Goal: Transaction & Acquisition: Purchase product/service

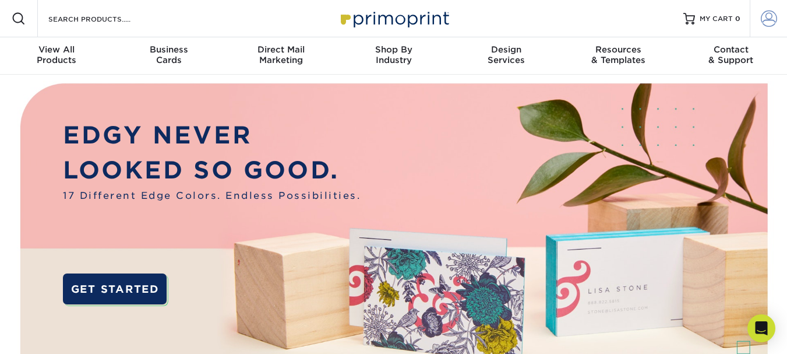
drag, startPoint x: 795, startPoint y: 27, endPoint x: 763, endPoint y: 11, distance: 35.7
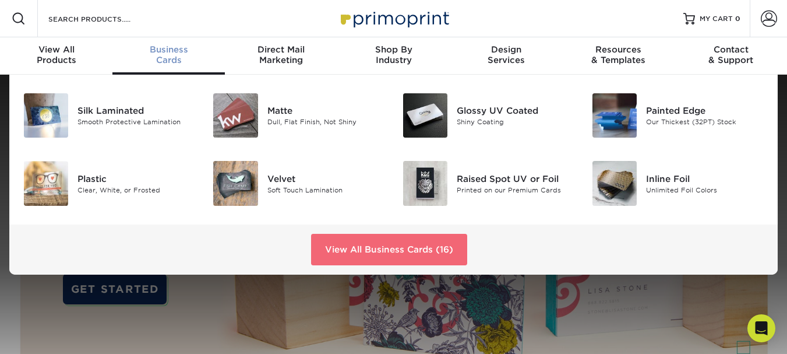
click at [393, 246] on link "View All Business Cards (16)" at bounding box center [389, 249] width 156 height 31
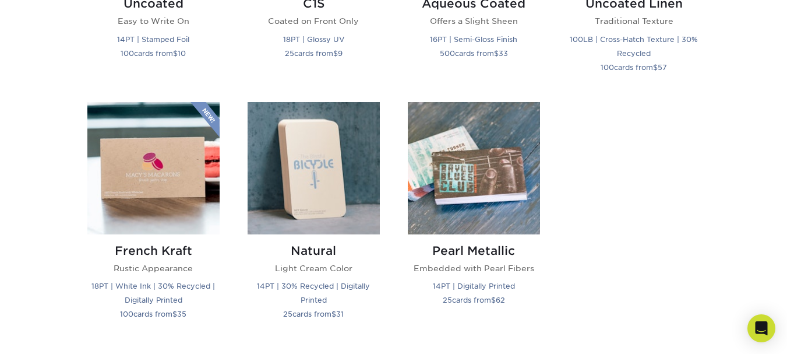
scroll to position [1244, 0]
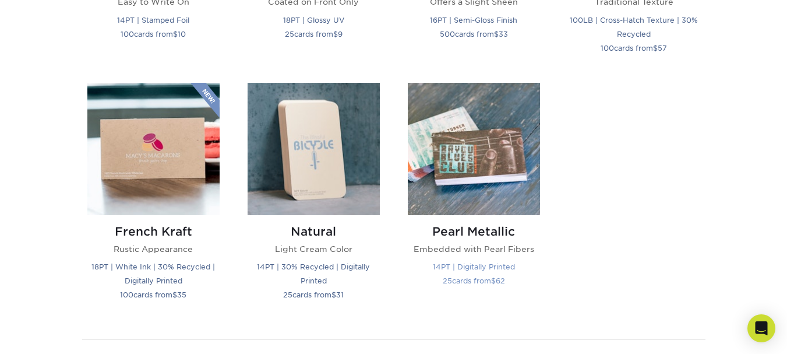
click at [450, 116] on img at bounding box center [474, 149] width 132 height 132
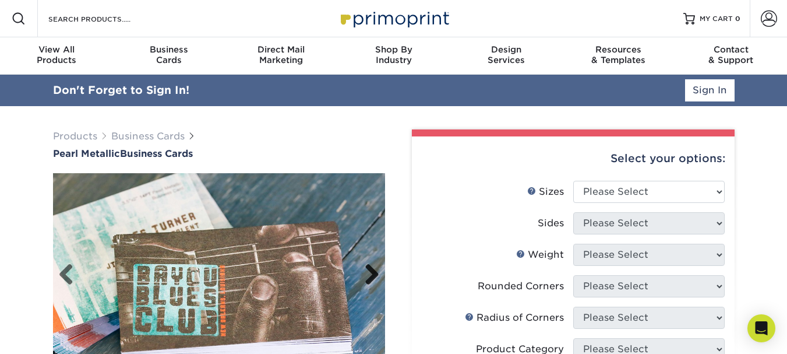
click at [365, 272] on link "Next" at bounding box center [367, 274] width 23 height 23
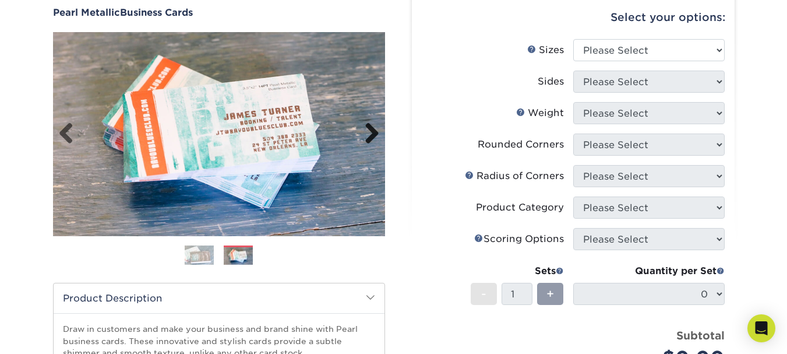
scroll to position [89, 0]
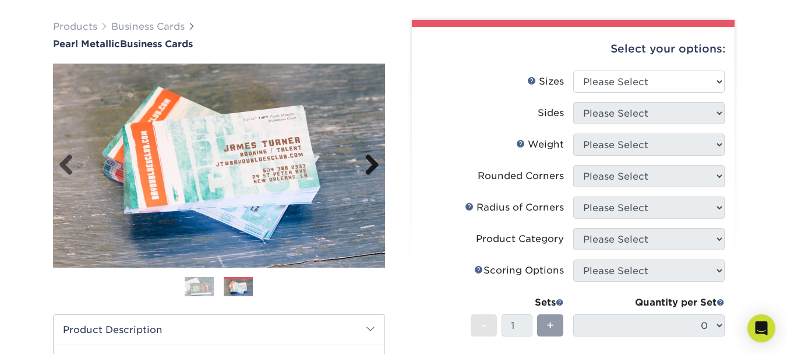
click at [369, 159] on link "Next" at bounding box center [367, 165] width 23 height 23
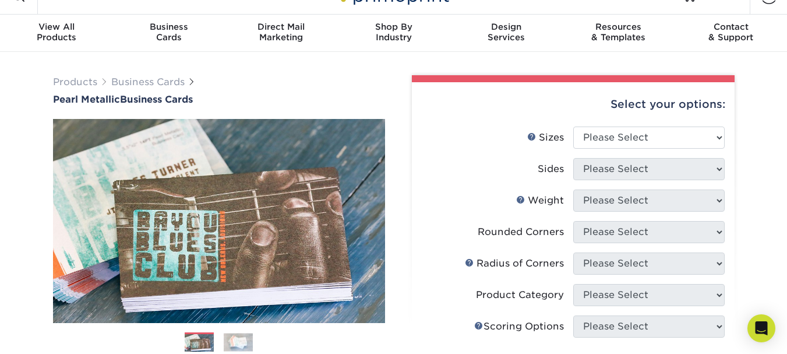
scroll to position [0, 0]
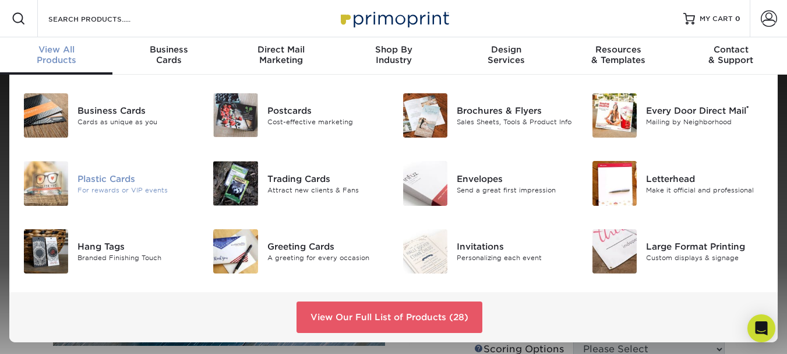
click at [123, 182] on div "Plastic Cards" at bounding box center [136, 178] width 118 height 13
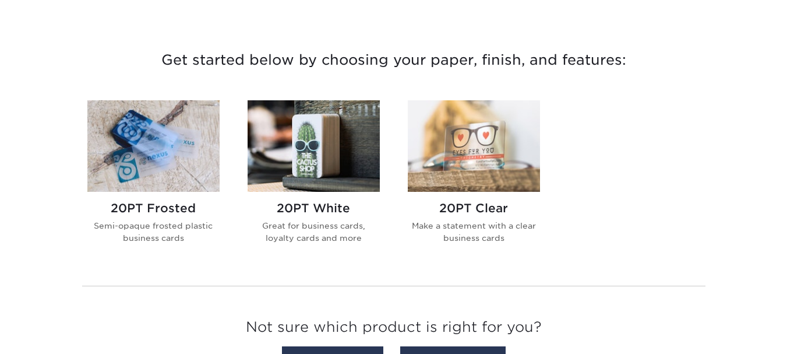
scroll to position [419, 0]
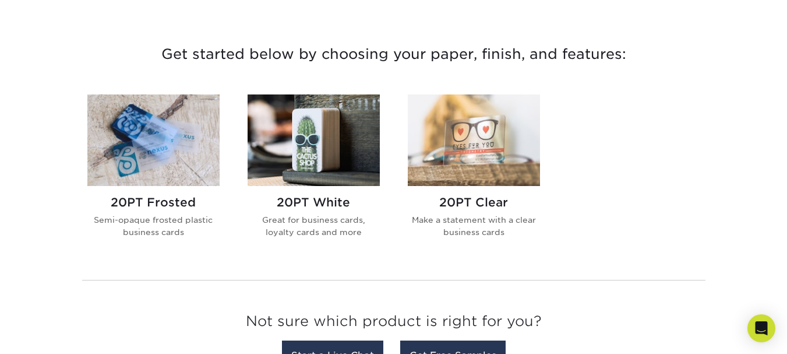
click at [154, 123] on img at bounding box center [153, 139] width 132 height 91
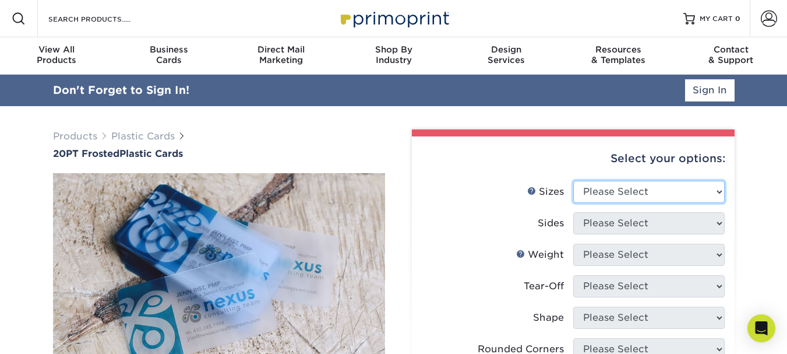
click at [653, 191] on select "Please Select 2" x 3.5" 2" x 8" 2.12" x 3.375" 2.5" x 2.5" 4.25" x 6"" at bounding box center [648, 192] width 151 height 22
select select "2.00x3.50"
click at [573, 181] on select "Please Select 2" x 3.5" 2" x 8" 2.12" x 3.375" 2.5" x 2.5" 4.25" x 6"" at bounding box center [648, 192] width 151 height 22
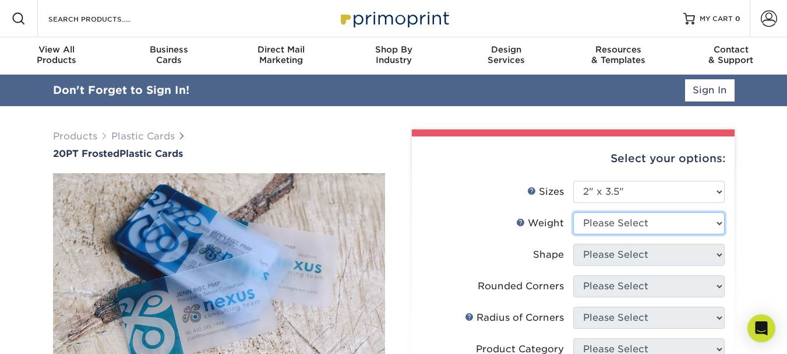
click at [638, 222] on select "Please Select 20PT Frosted Plastic 20PT Frosted Plastic" at bounding box center [648, 223] width 151 height 22
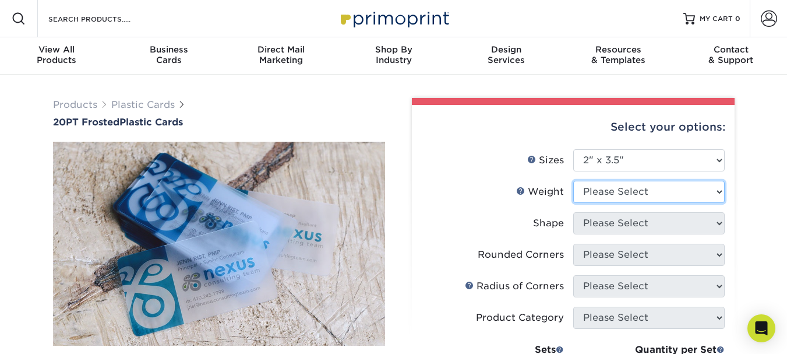
select select "20PT Frosted Plastic"
click at [573, 181] on select "Please Select 20PT Frosted Plastic 20PT Frosted Plastic" at bounding box center [648, 192] width 151 height 22
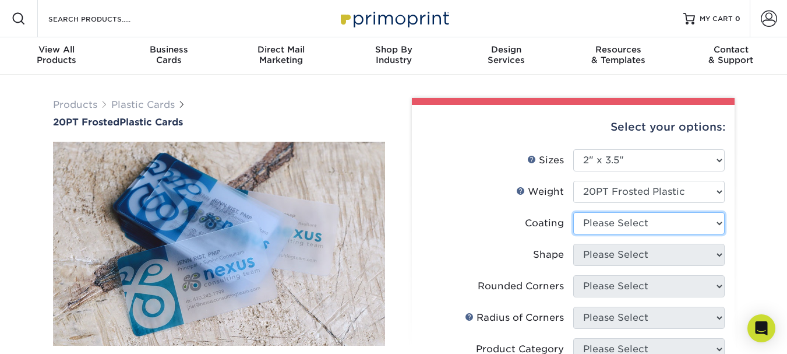
click at [664, 222] on select at bounding box center [648, 223] width 151 height 22
select select "3e7618de-abca-4bda-9f97-8b9129e913d8"
click at [573, 212] on select at bounding box center [648, 223] width 151 height 22
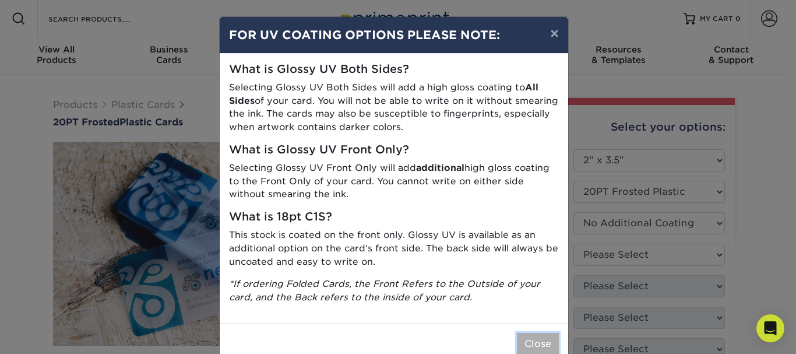
click at [529, 342] on button "Close" at bounding box center [538, 344] width 42 height 22
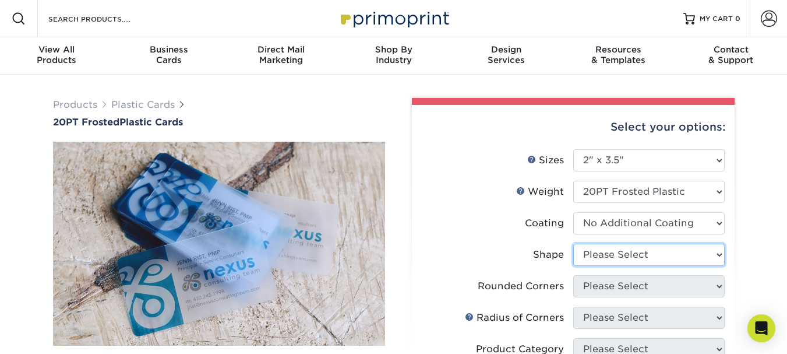
click at [691, 253] on select "Please Select Oval Standard" at bounding box center [648, 254] width 151 height 22
select select "standard"
click at [573, 243] on select "Please Select Oval Standard" at bounding box center [648, 254] width 151 height 22
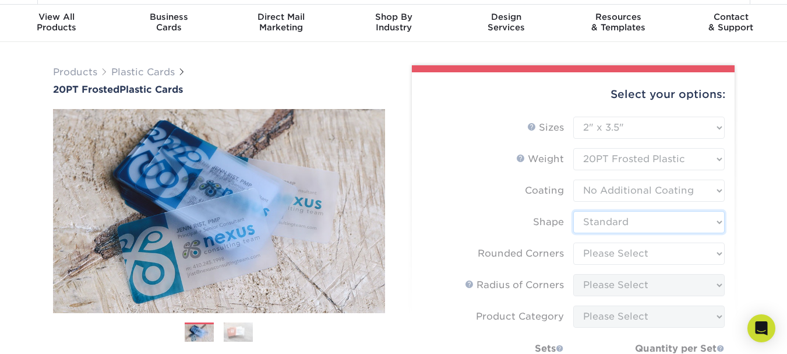
scroll to position [51, 0]
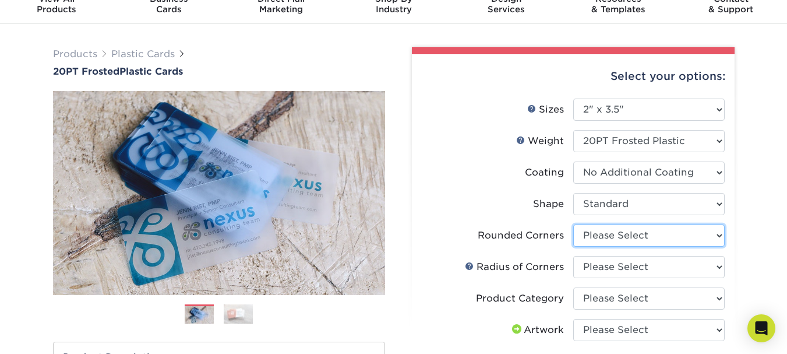
click at [665, 236] on select "Please Select Yes - Round 4 Corners" at bounding box center [648, 235] width 151 height 22
select select "7672df9e-0e0a-464d-8e1f-920c575e4da3"
click at [573, 224] on select "Please Select Yes - Round 4 Corners" at bounding box center [648, 235] width 151 height 22
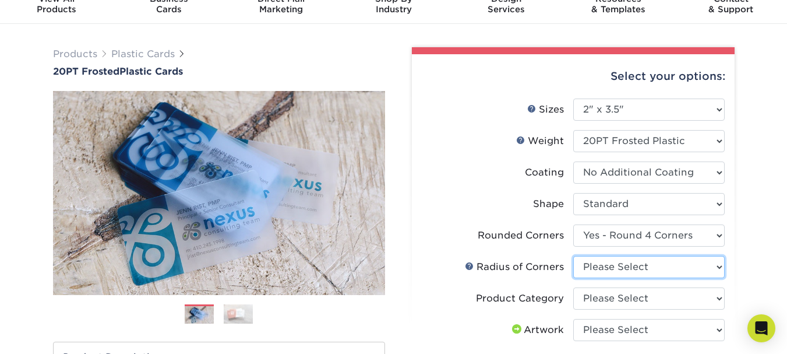
click at [651, 268] on select "Please Select Rounded 1/8" Rounded 1/4"" at bounding box center [648, 267] width 151 height 22
select select "479fbfe7-6a0c-4895-8c9a-81739b7486c9"
click at [573, 256] on select "Please Select Rounded 1/8" Rounded 1/4"" at bounding box center [648, 267] width 151 height 22
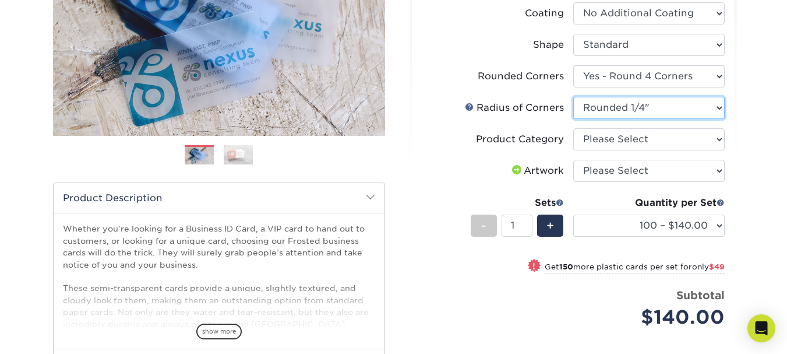
scroll to position [219, 0]
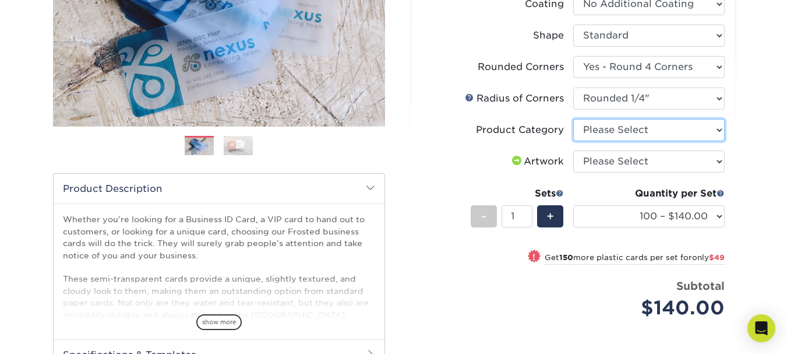
click at [704, 130] on select "Please Select Business Cards" at bounding box center [648, 130] width 151 height 22
select select "3b5148f1-0588-4f88-a218-97bcfdce65c1"
click at [573, 119] on select "Please Select Business Cards" at bounding box center [648, 130] width 151 height 22
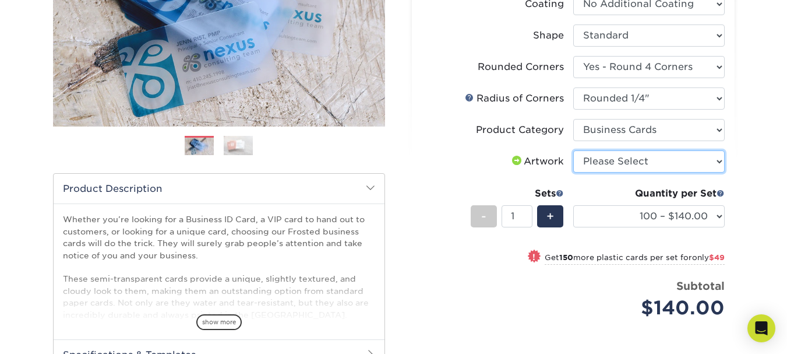
click at [678, 156] on select "Please Select I will upload files I need a design - $100" at bounding box center [648, 161] width 151 height 22
select select "upload"
click at [573, 150] on select "Please Select I will upload files I need a design - $100" at bounding box center [648, 161] width 151 height 22
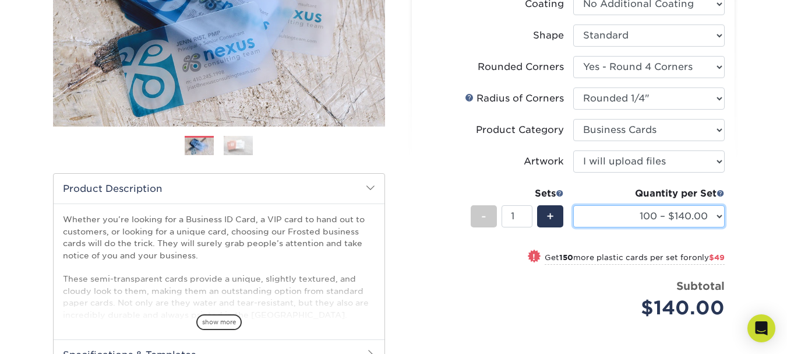
click at [669, 215] on select "100 – $140.00 250 – $189.00 500 – $243.00 1000 – $272.00 2500 – $657.00 5000 – …" at bounding box center [648, 216] width 151 height 22
click at [427, 144] on li "Product Category Please Select Business Cards" at bounding box center [573, 134] width 303 height 31
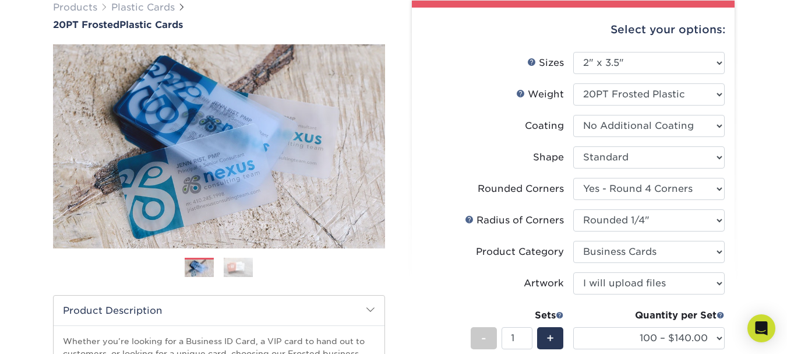
scroll to position [125, 0]
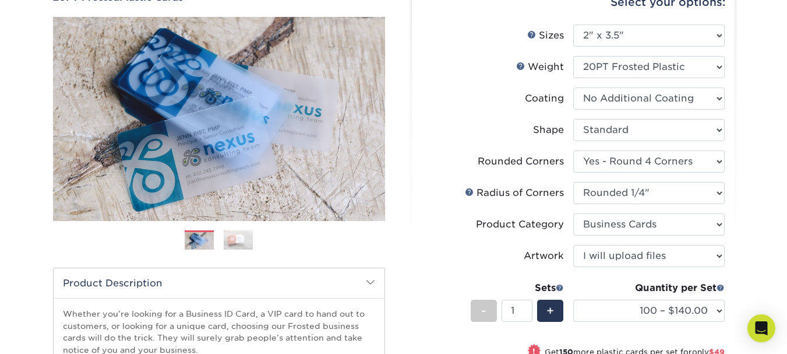
click at [237, 241] on img at bounding box center [238, 239] width 29 height 20
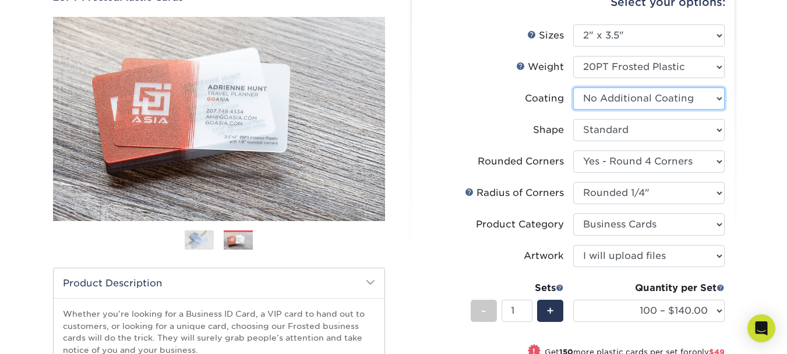
click at [702, 98] on select at bounding box center [648, 98] width 151 height 22
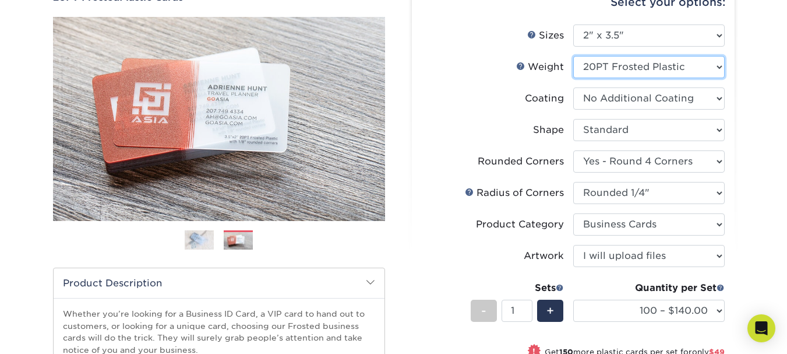
click at [687, 73] on select "Please Select 20PT Frosted Plastic" at bounding box center [648, 67] width 151 height 22
click at [677, 67] on select "Please Select 20PT Frosted Plastic" at bounding box center [648, 67] width 151 height 22
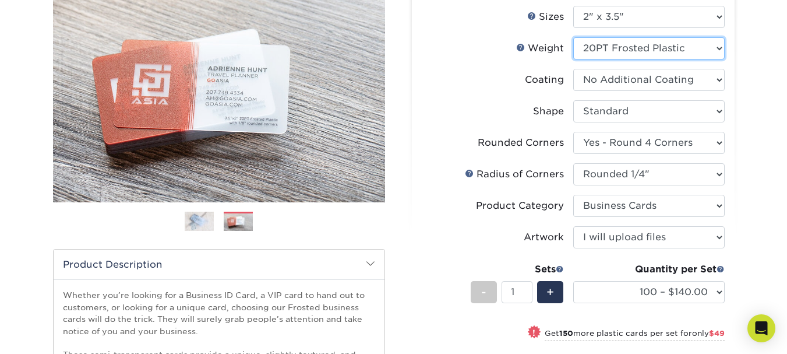
scroll to position [47, 0]
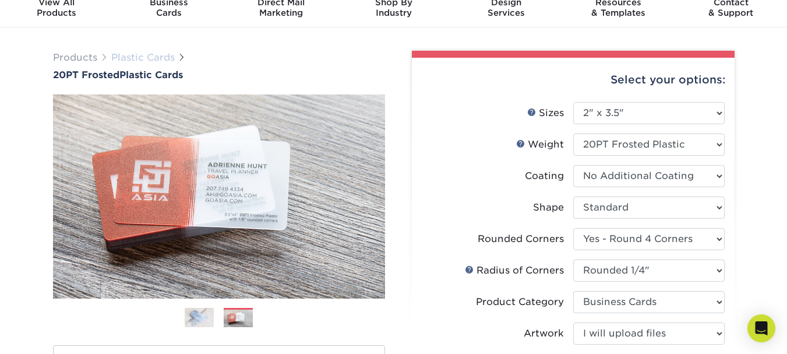
click at [157, 56] on link "Plastic Cards" at bounding box center [142, 57] width 63 height 11
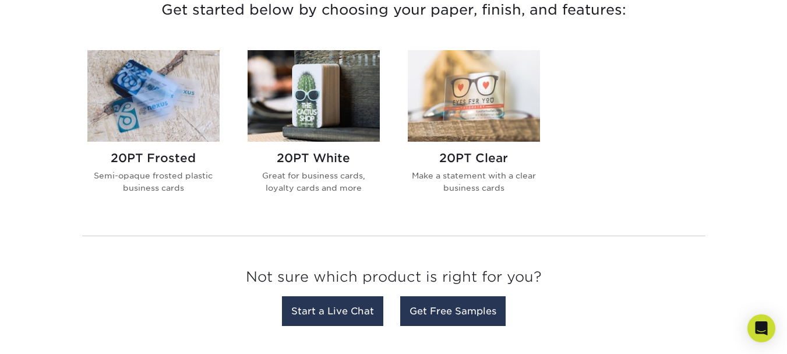
scroll to position [452, 0]
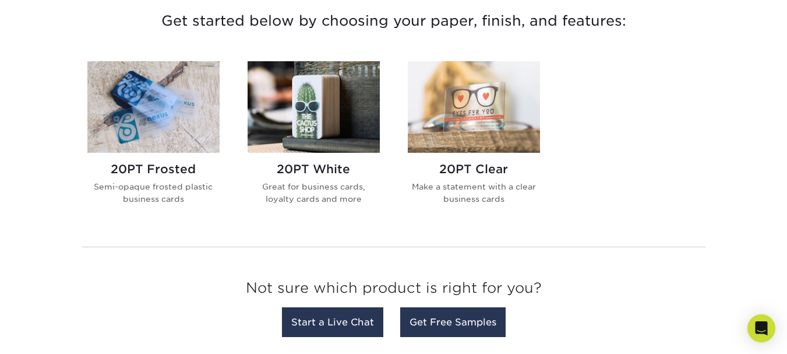
click at [497, 131] on img at bounding box center [474, 106] width 132 height 91
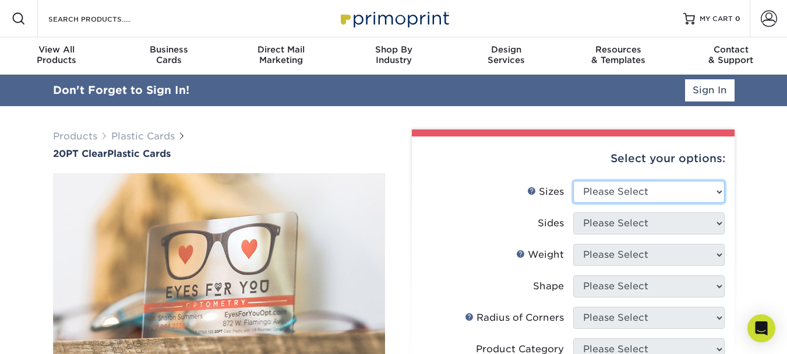
click at [674, 195] on select "Please Select 2" x 3.5" 2.12" x 3.375" 2.5" x 2.5"" at bounding box center [648, 192] width 151 height 22
select select "2.00x3.50"
click at [573, 181] on select "Please Select 2" x 3.5" 2.12" x 3.375" 2.5" x 2.5"" at bounding box center [648, 192] width 151 height 22
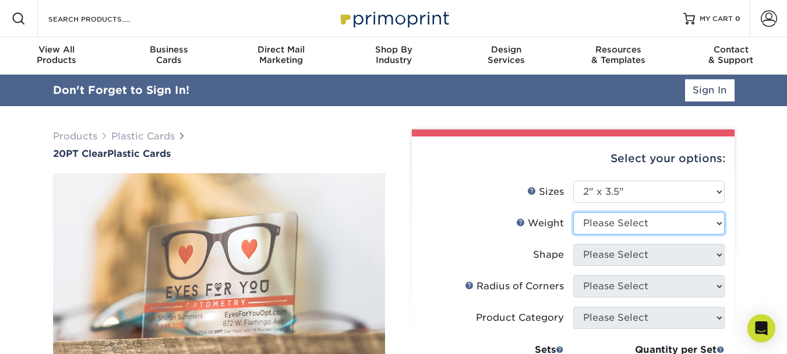
click at [642, 224] on select "Please Select 20PT Clear Plastic 20PT Clear Plastic" at bounding box center [648, 223] width 151 height 22
click at [573, 212] on select "Please Select 20PT Clear Plastic 20PT Clear Plastic" at bounding box center [648, 223] width 151 height 22
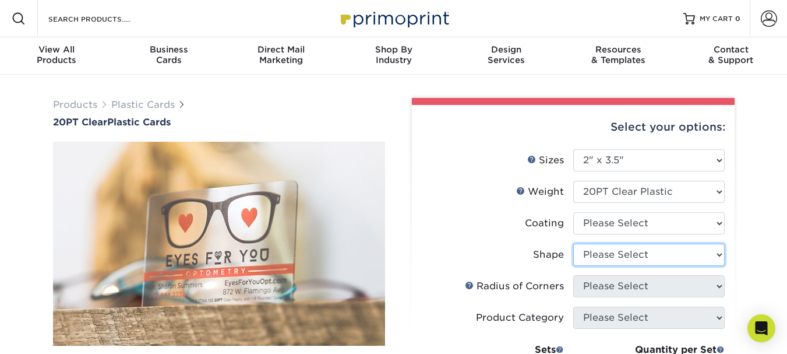
click at [648, 257] on select "Please Select Standard Oval" at bounding box center [648, 254] width 151 height 22
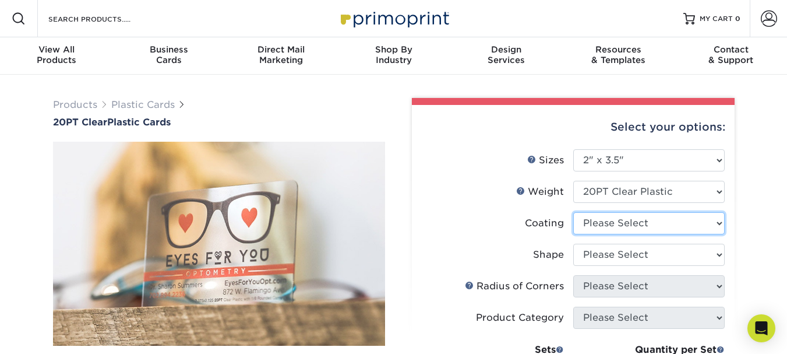
click at [642, 225] on select at bounding box center [648, 223] width 151 height 22
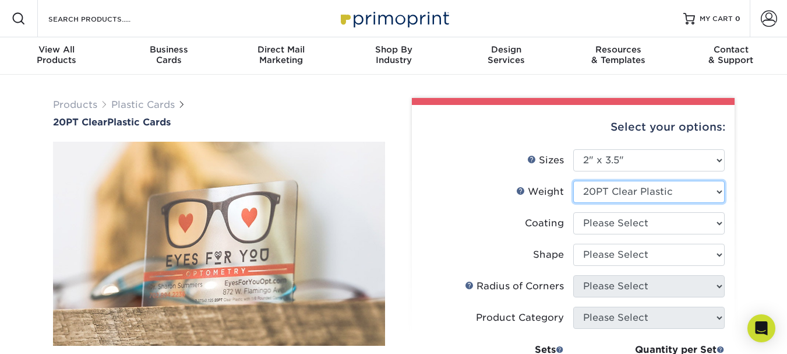
click at [635, 201] on select "Please Select 20PT Clear Plastic" at bounding box center [648, 192] width 151 height 22
click at [573, 181] on select "Please Select 20PT Clear Plastic" at bounding box center [648, 192] width 151 height 22
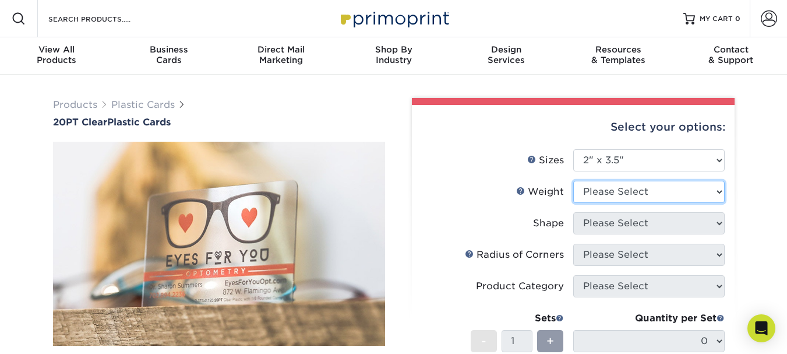
click at [634, 193] on select "Please Select 20PT Clear Plastic" at bounding box center [648, 192] width 151 height 22
select select "20PT Clear Plastic"
click at [573, 181] on select "Please Select 20PT Clear Plastic" at bounding box center [648, 192] width 151 height 22
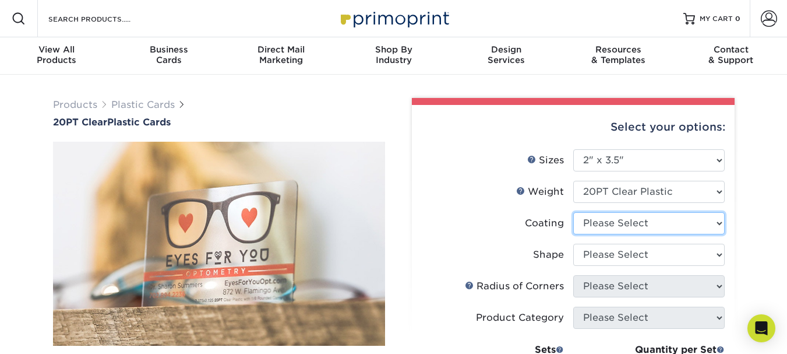
click at [631, 224] on select at bounding box center [648, 223] width 151 height 22
click at [469, 245] on label "Shape" at bounding box center [497, 254] width 151 height 22
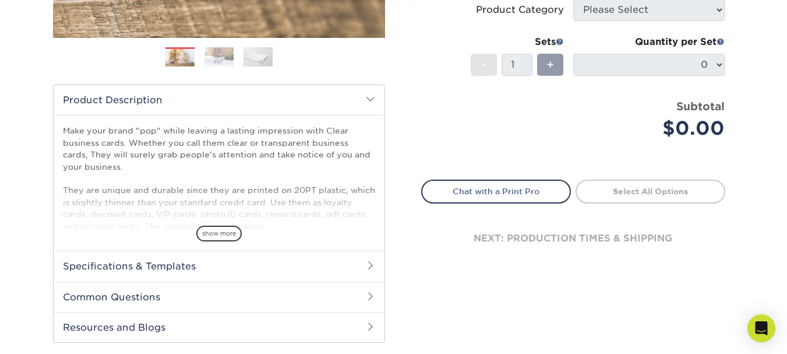
scroll to position [309, 0]
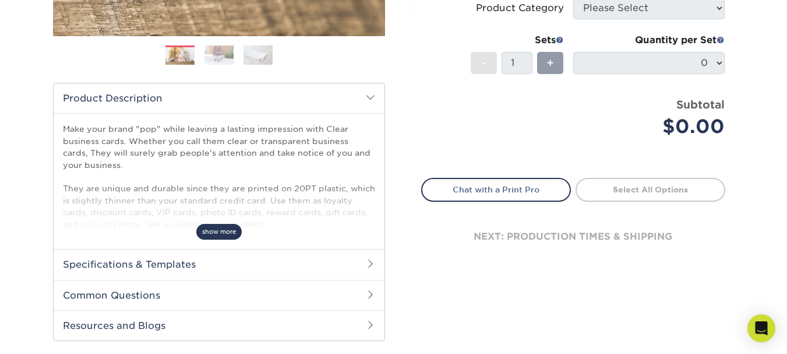
click at [219, 232] on span "show more" at bounding box center [218, 232] width 45 height 16
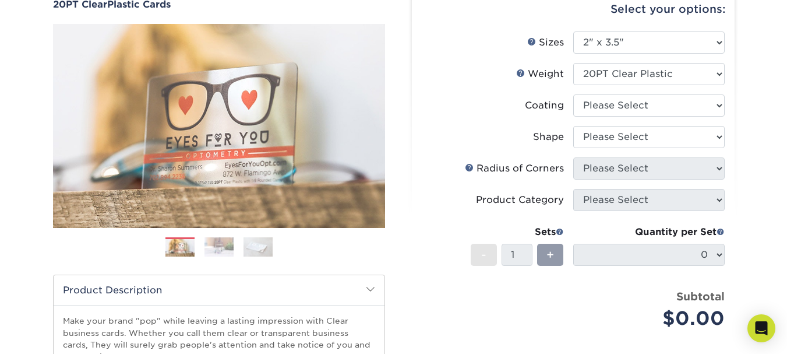
scroll to position [69, 0]
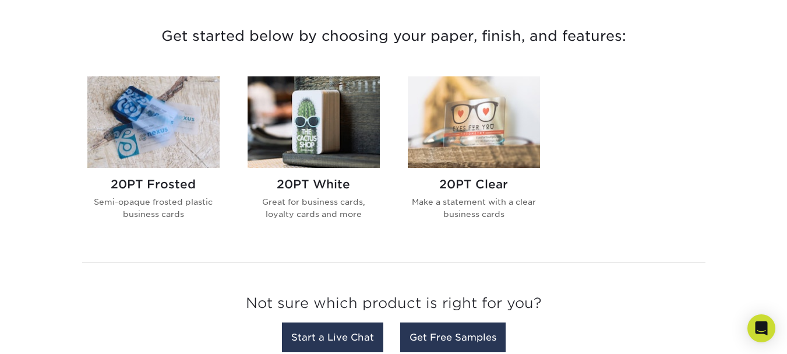
scroll to position [446, 0]
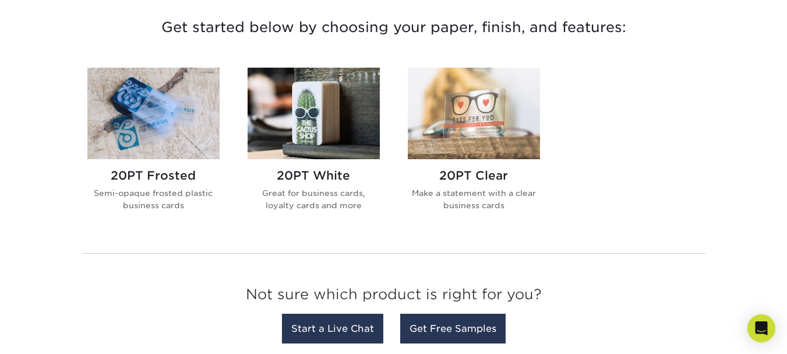
click at [149, 137] on img at bounding box center [153, 113] width 132 height 91
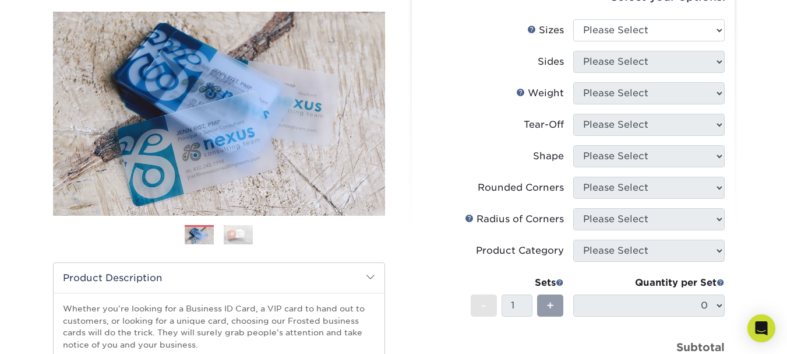
scroll to position [137, 0]
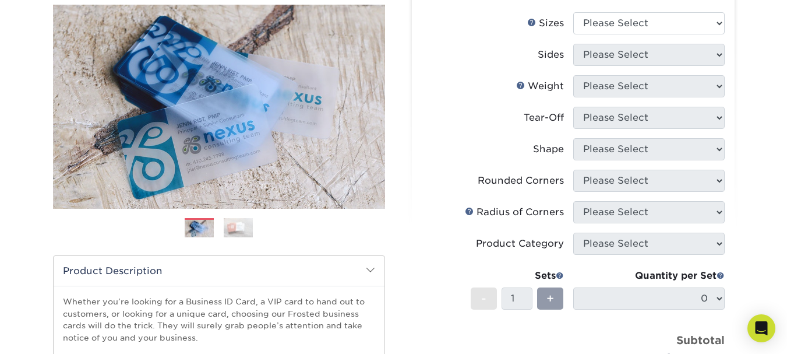
click at [243, 229] on img at bounding box center [238, 227] width 29 height 20
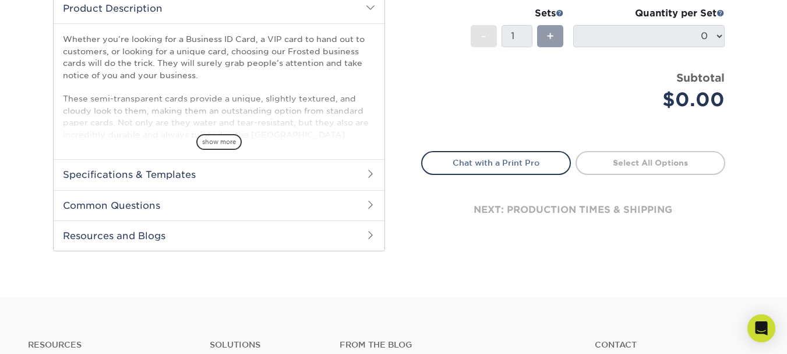
scroll to position [393, 0]
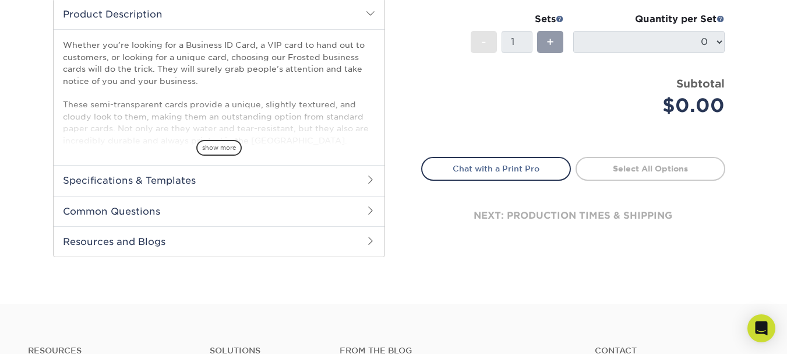
click at [261, 183] on h2 "Specifications & Templates" at bounding box center [219, 180] width 331 height 30
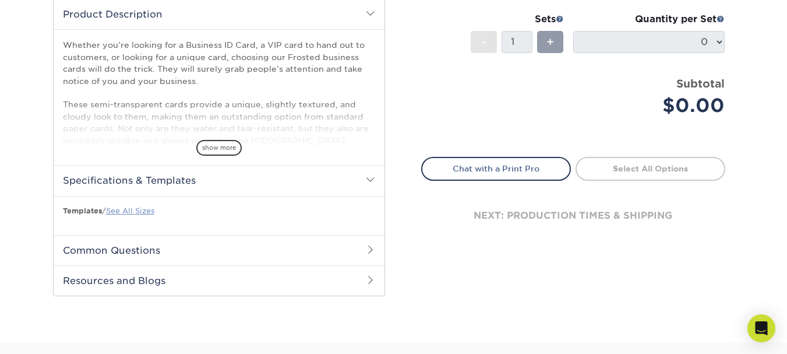
click at [119, 211] on link "See All Sizes" at bounding box center [130, 210] width 48 height 9
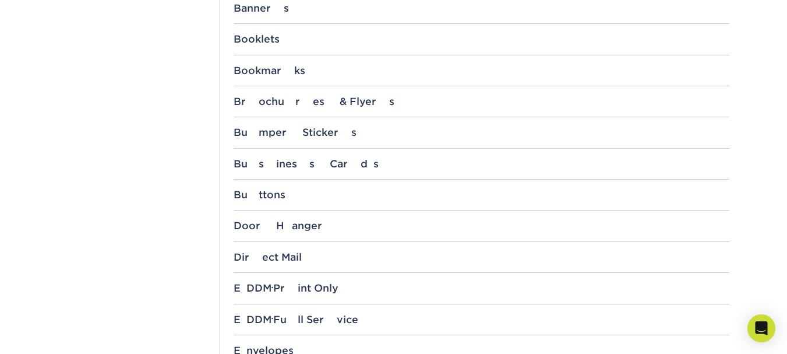
scroll to position [579, 0]
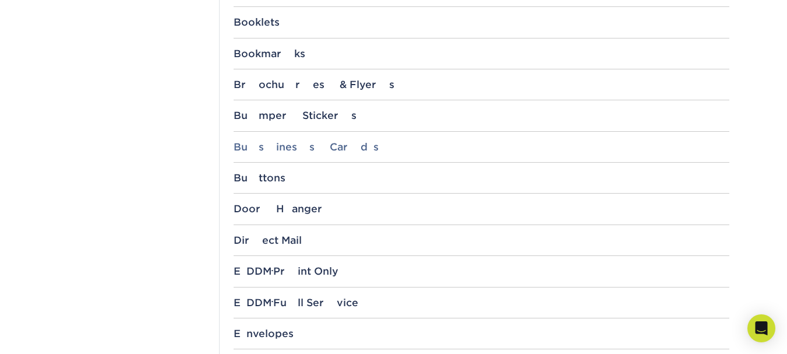
click at [525, 147] on div "Business Cards" at bounding box center [482, 147] width 496 height 12
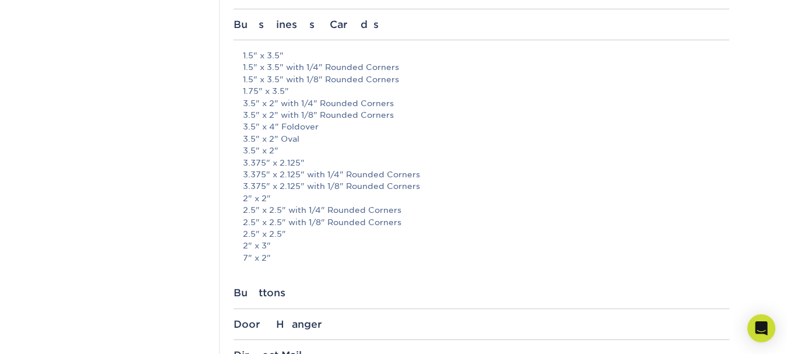
scroll to position [717, 0]
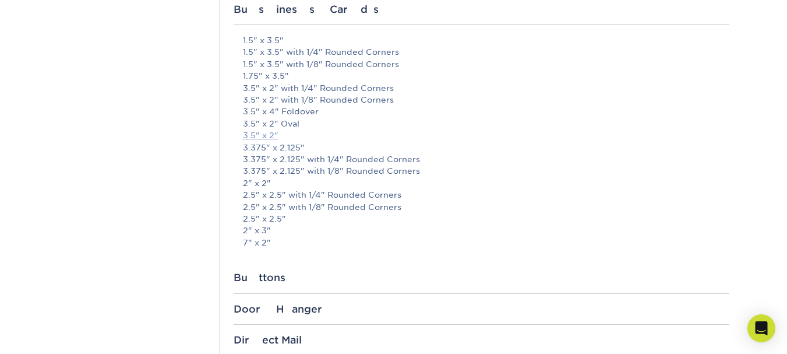
click at [268, 137] on link "3.5" x 2"" at bounding box center [261, 134] width 36 height 9
click at [391, 169] on link "3.375" x 2.125" with 1/8" Rounded Corners" at bounding box center [331, 170] width 177 height 9
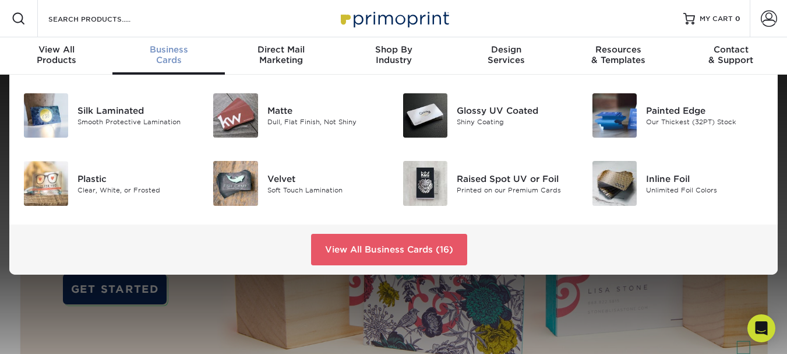
click at [174, 56] on div "Business Cards" at bounding box center [168, 54] width 112 height 21
click at [93, 175] on div "Plastic" at bounding box center [136, 178] width 118 height 13
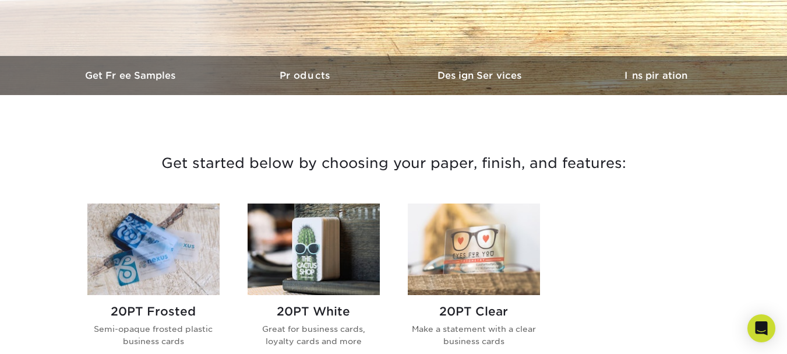
scroll to position [318, 0]
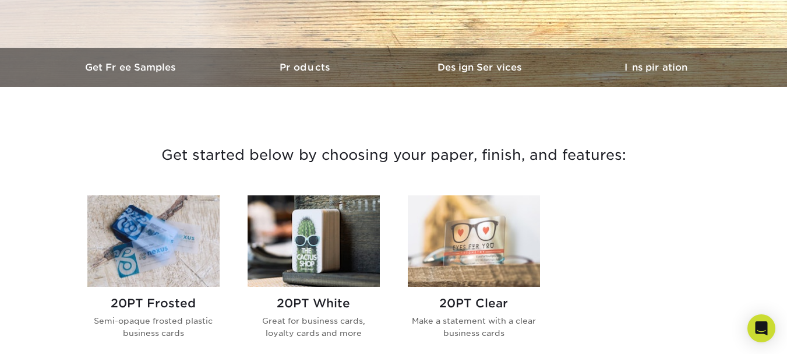
click at [175, 301] on h2 "20PT Frosted" at bounding box center [153, 303] width 132 height 14
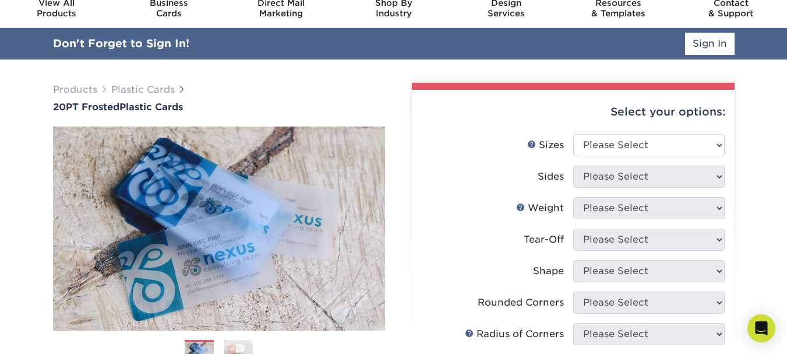
scroll to position [51, 0]
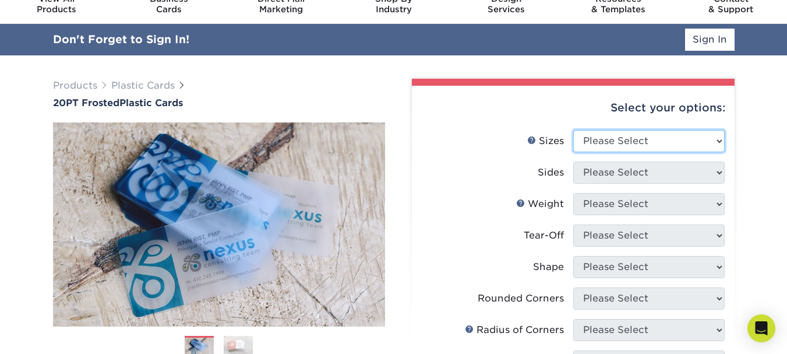
click at [644, 147] on select "Please Select 2" x 3.5" 2" x 8" 2.12" x 3.375" 2.5" x 2.5" 4.25" x 6"" at bounding box center [648, 141] width 151 height 22
select select "2.00x3.50"
click at [573, 130] on select "Please Select 2" x 3.5" 2" x 8" 2.12" x 3.375" 2.5" x 2.5" 4.25" x 6"" at bounding box center [648, 141] width 151 height 22
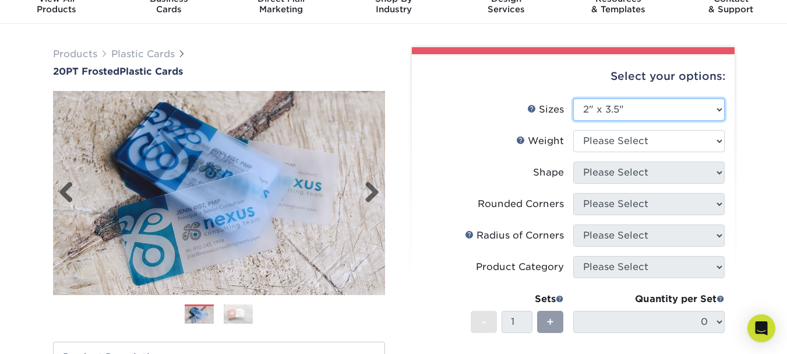
click at [220, 222] on img at bounding box center [219, 192] width 332 height 229
